Goal: Transaction & Acquisition: Purchase product/service

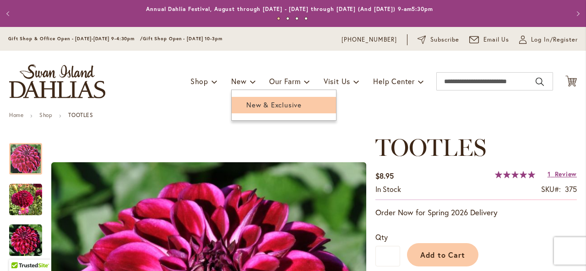
click at [246, 102] on span "New & Exclusive" at bounding box center [273, 104] width 55 height 9
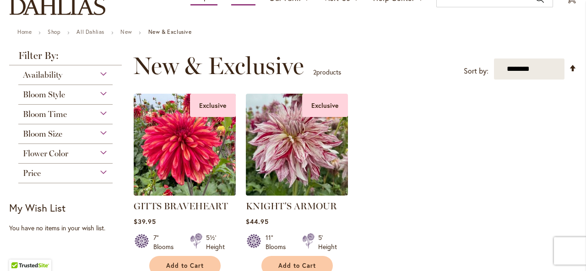
scroll to position [46, 0]
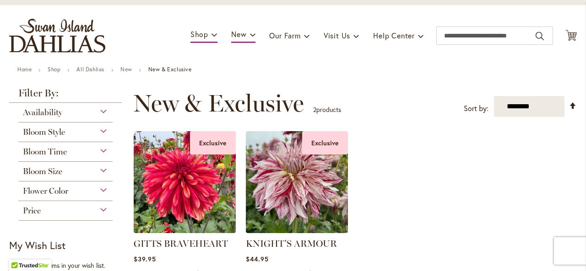
click at [104, 108] on div "Availability" at bounding box center [65, 110] width 94 height 15
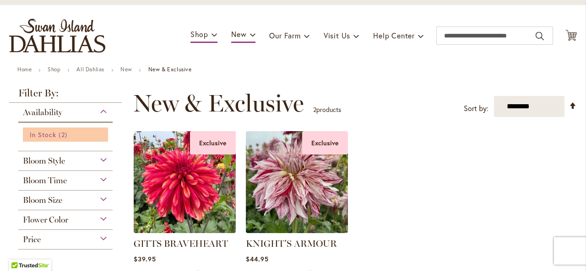
click at [59, 133] on span "2 items" at bounding box center [64, 135] width 11 height 10
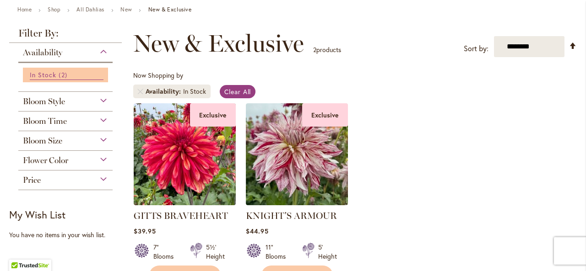
scroll to position [92, 0]
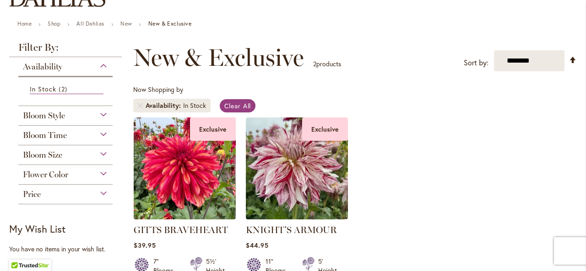
click at [74, 115] on div "Bloom Style" at bounding box center [65, 113] width 94 height 15
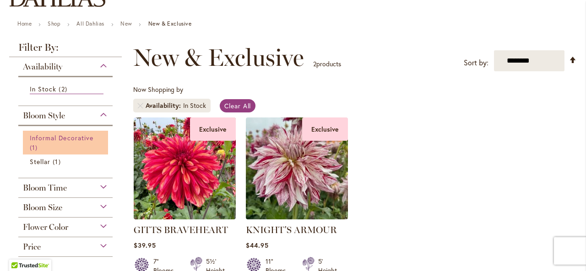
click at [78, 135] on span "Informal Decorative" at bounding box center [62, 138] width 64 height 9
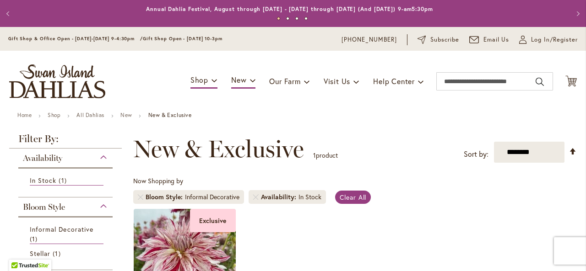
click at [104, 203] on div "Bloom Style" at bounding box center [65, 205] width 94 height 15
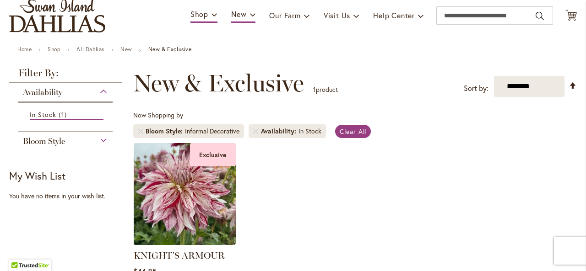
scroll to position [137, 0]
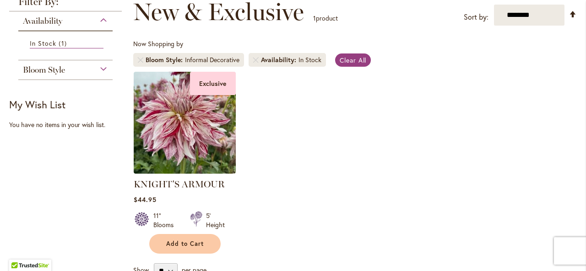
click at [105, 20] on div "Availability" at bounding box center [65, 18] width 94 height 15
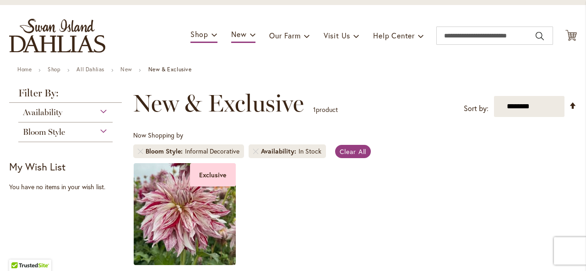
scroll to position [46, 0]
click at [101, 110] on div "Availability" at bounding box center [65, 110] width 94 height 15
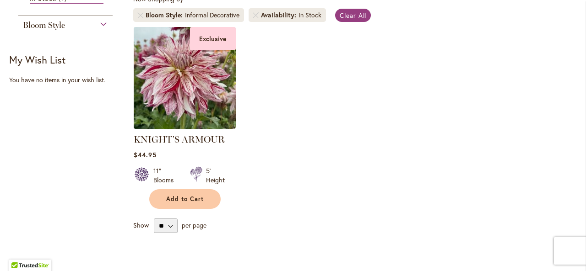
scroll to position [183, 0]
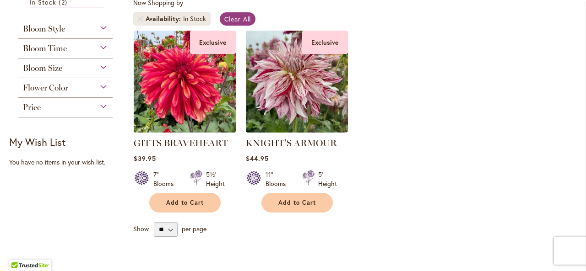
scroll to position [183, 0]
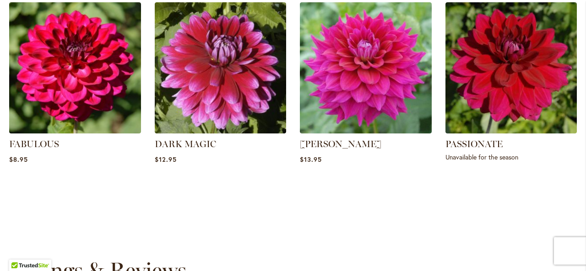
scroll to position [686, 0]
